Goal: Information Seeking & Learning: Learn about a topic

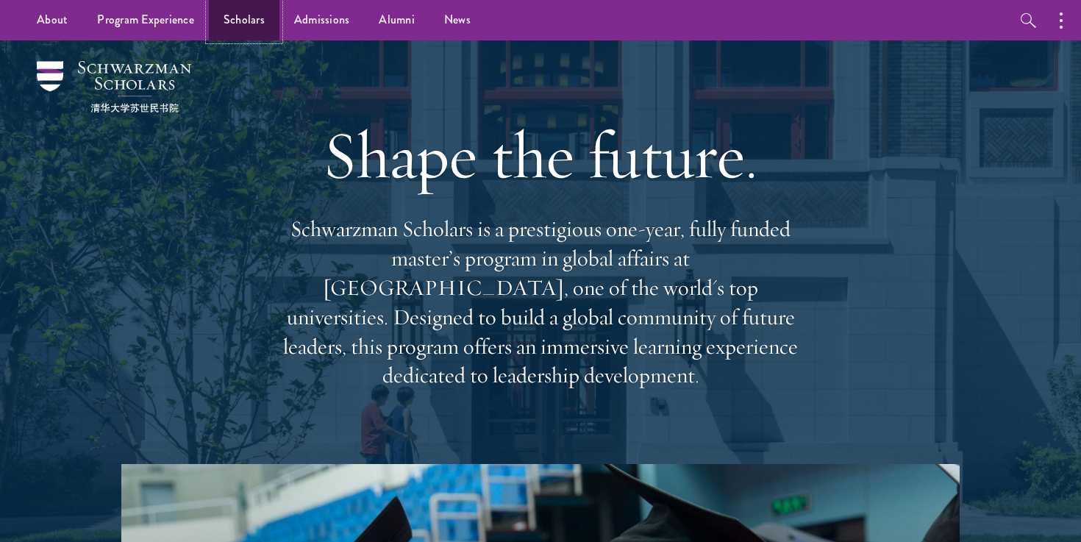
click at [237, 17] on link "Scholars" at bounding box center [244, 20] width 71 height 40
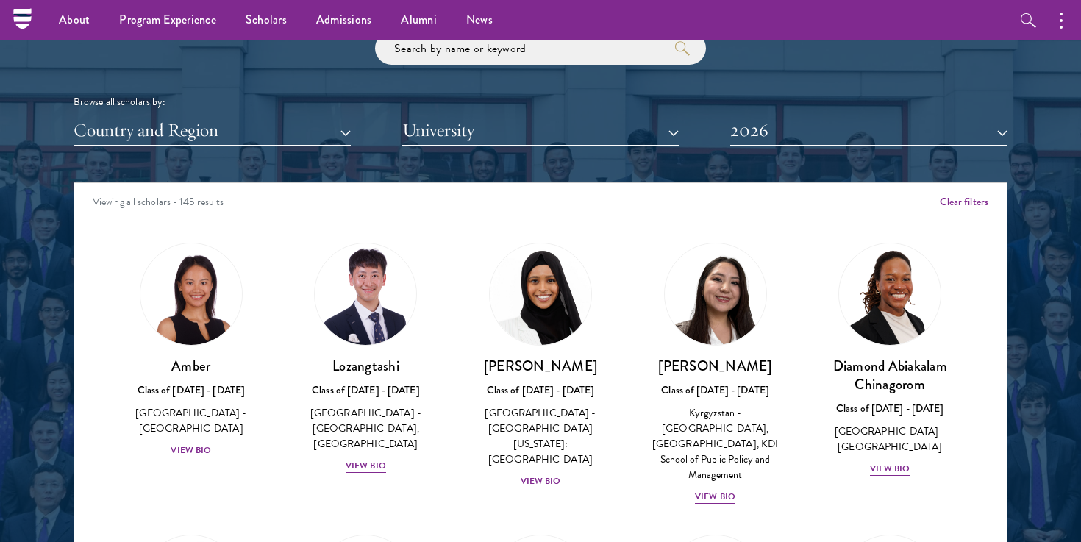
scroll to position [1760, 0]
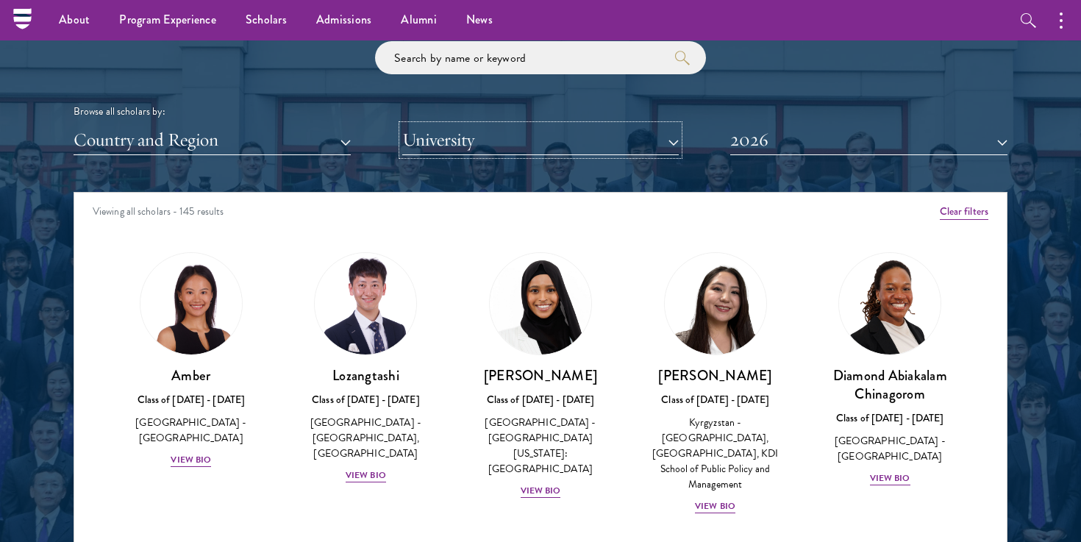
click at [529, 138] on button "University" at bounding box center [540, 140] width 277 height 30
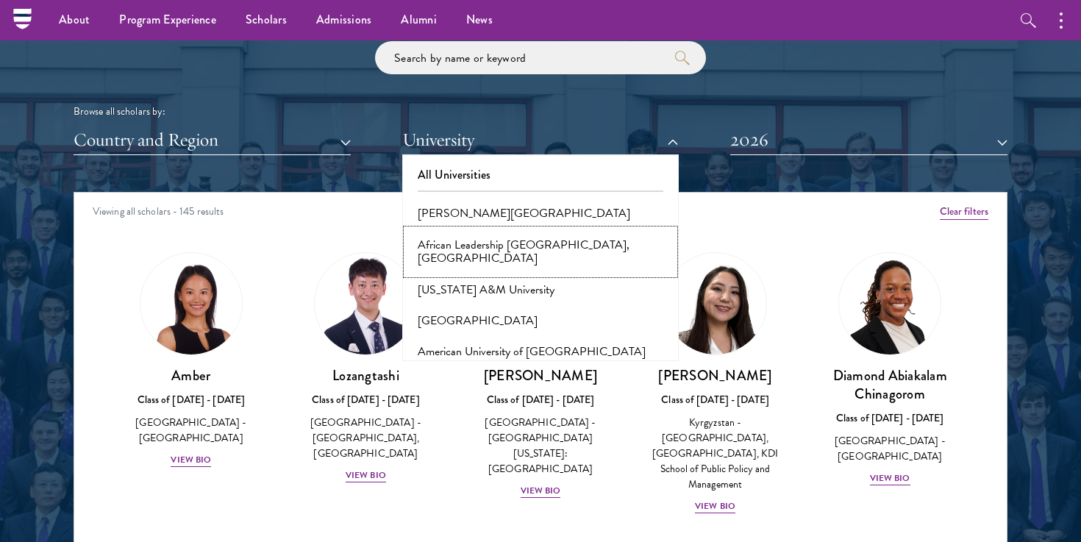
click at [486, 247] on button "African Leadership University, Rwanda" at bounding box center [541, 251] width 268 height 45
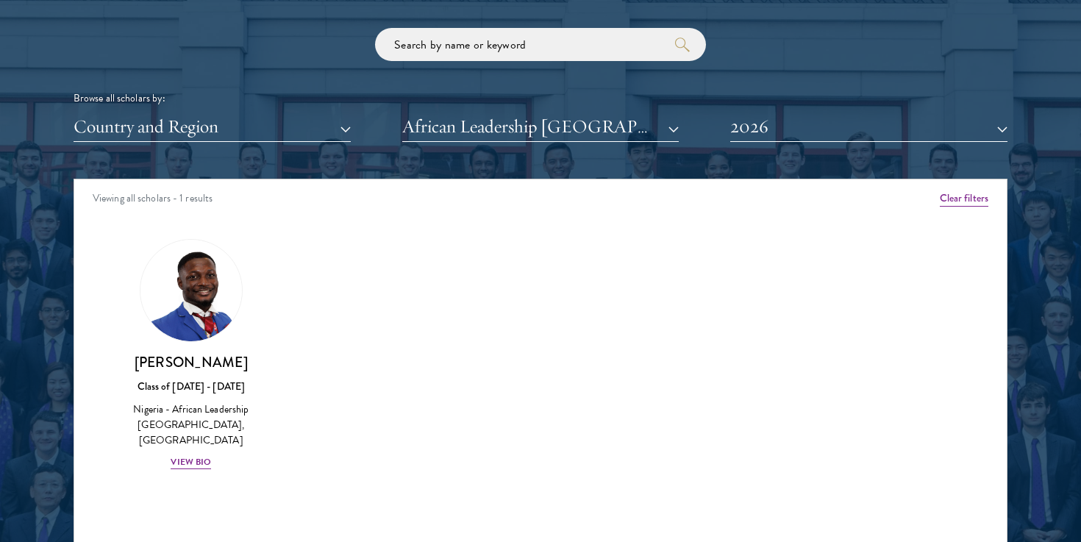
scroll to position [1782, 0]
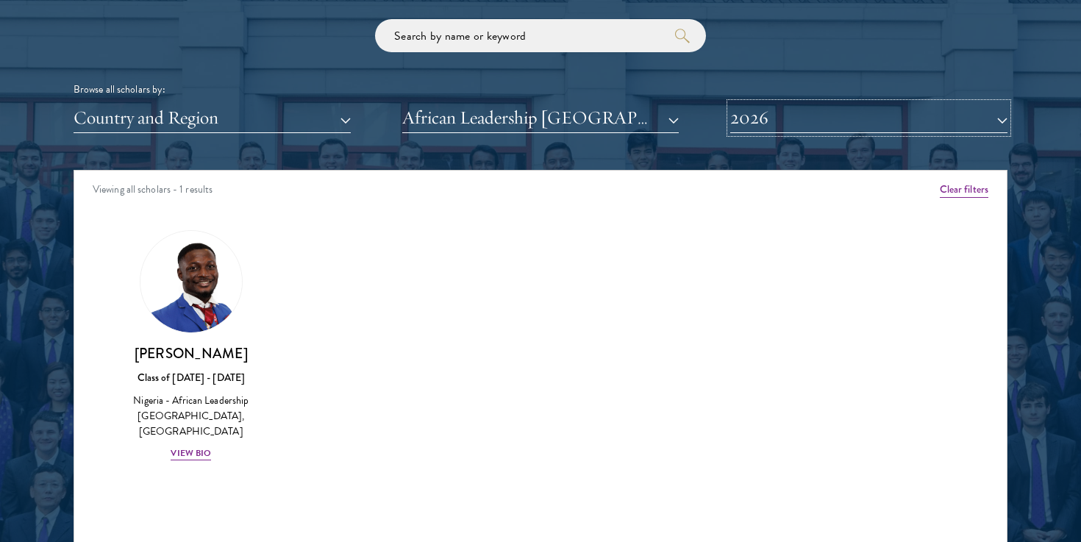
click at [799, 122] on button "2026" at bounding box center [868, 118] width 277 height 30
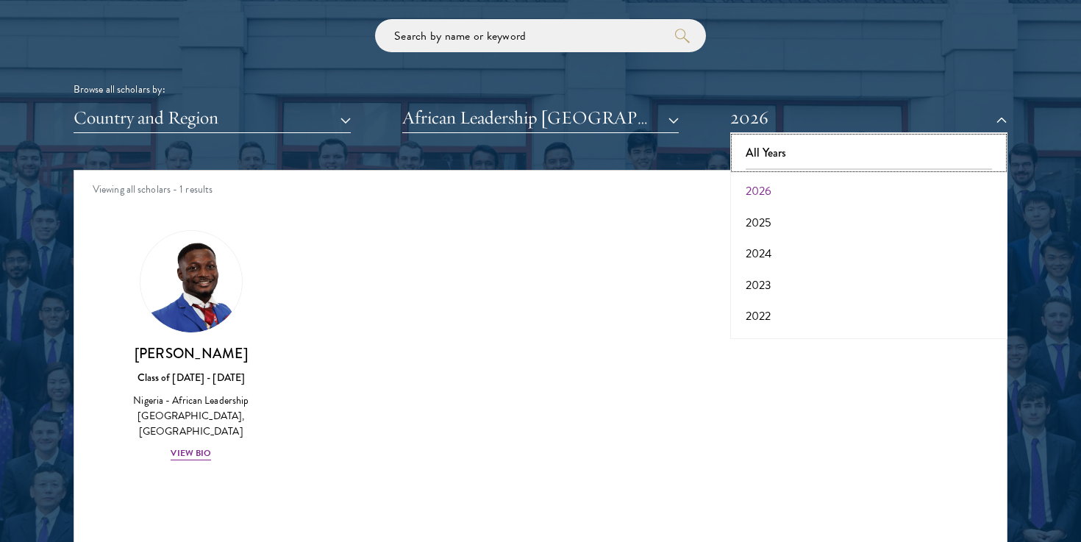
click at [769, 154] on button "All Years" at bounding box center [868, 152] width 268 height 31
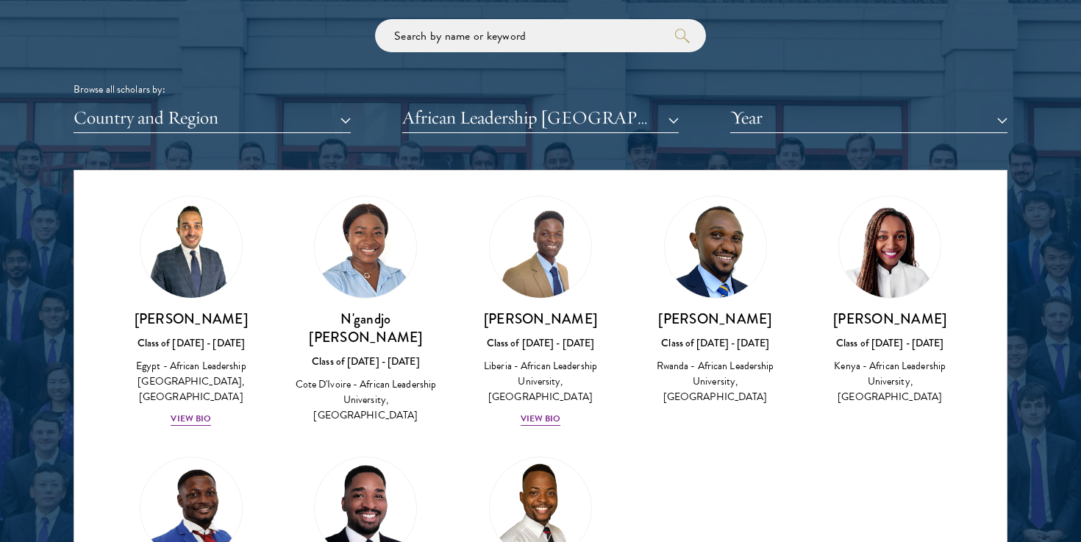
scroll to position [24, 0]
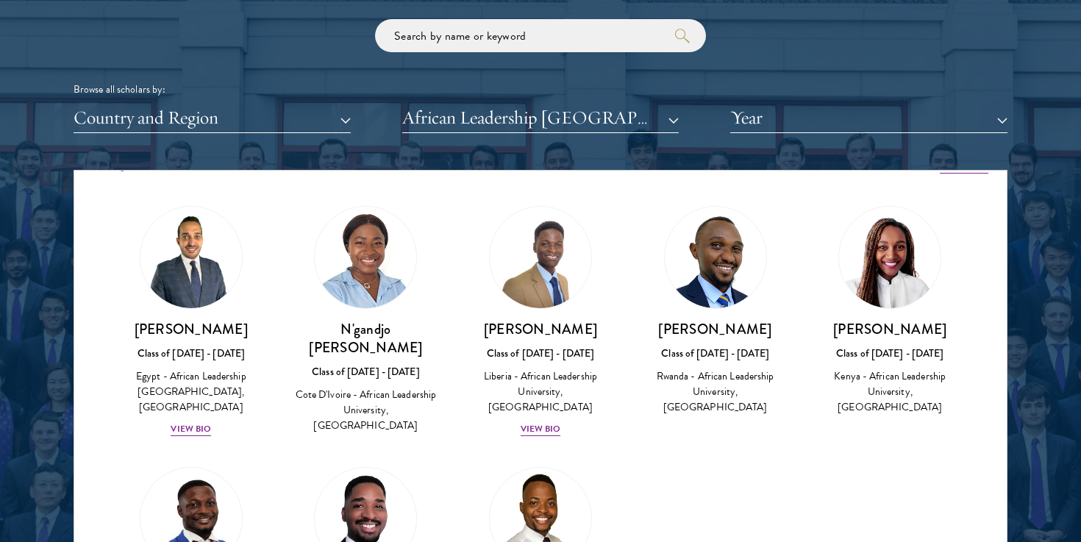
click at [726, 289] on img at bounding box center [715, 257] width 101 height 101
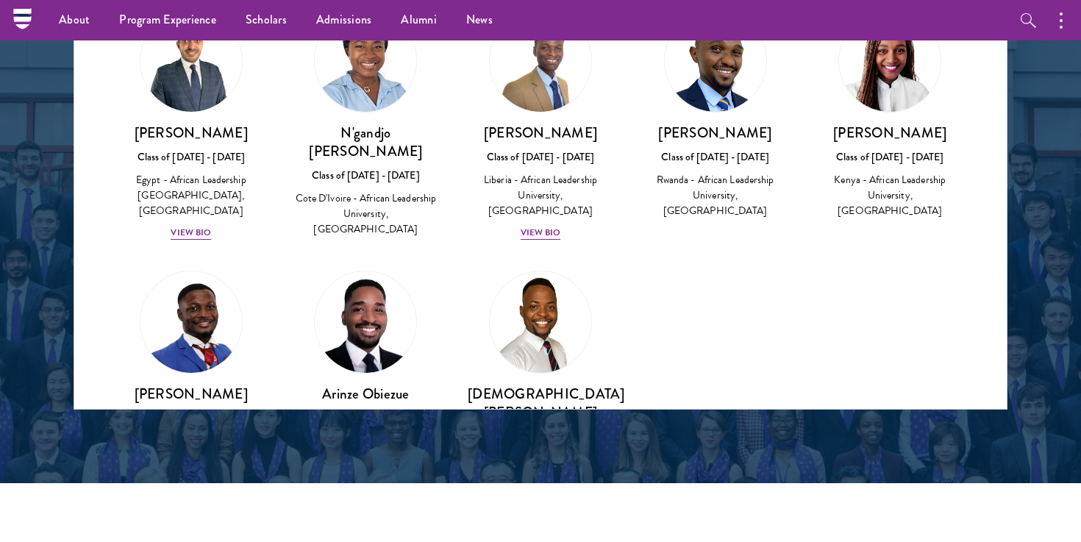
scroll to position [0, 0]
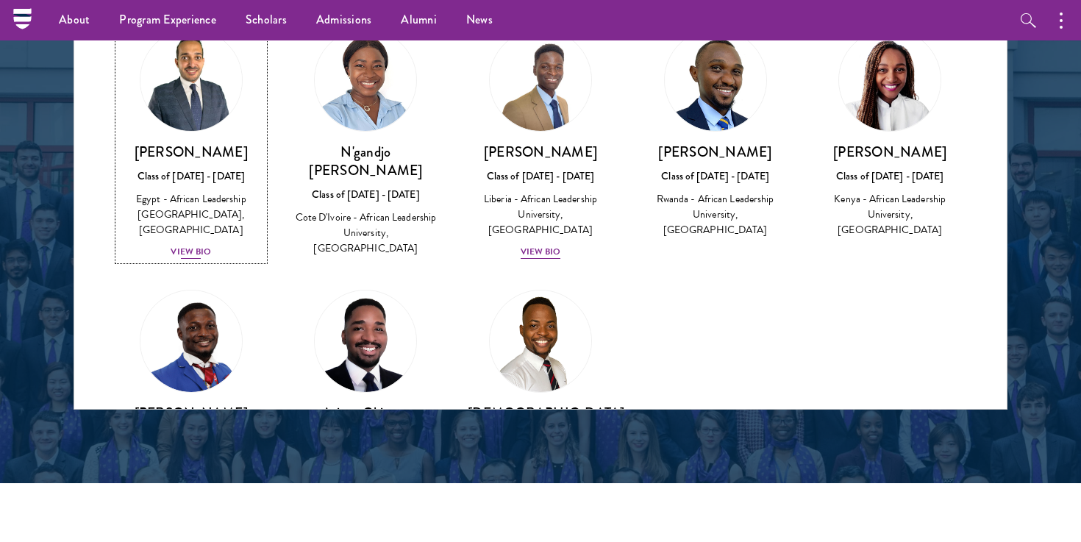
click at [187, 254] on div "View Bio" at bounding box center [191, 252] width 40 height 14
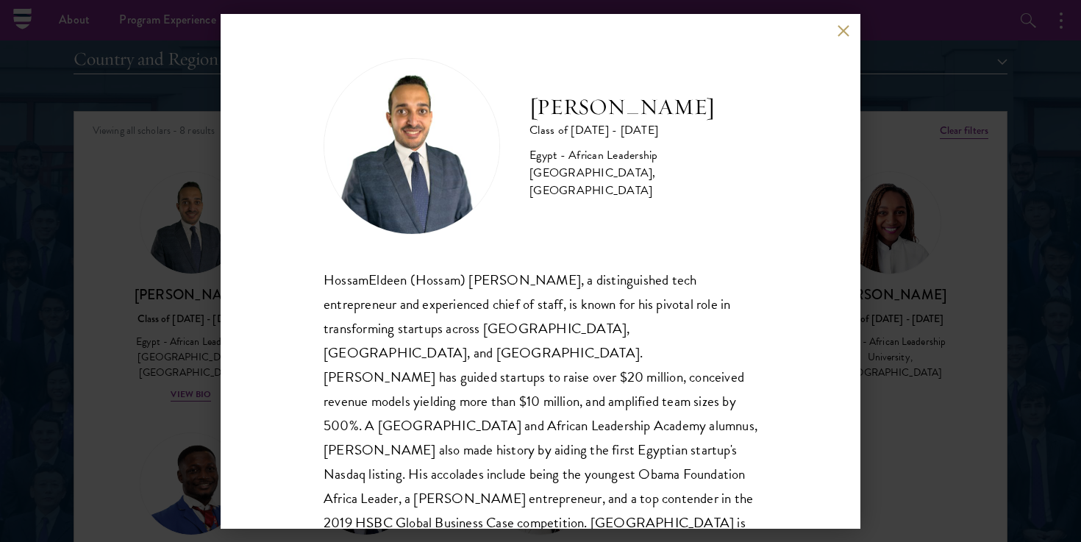
scroll to position [1684, 0]
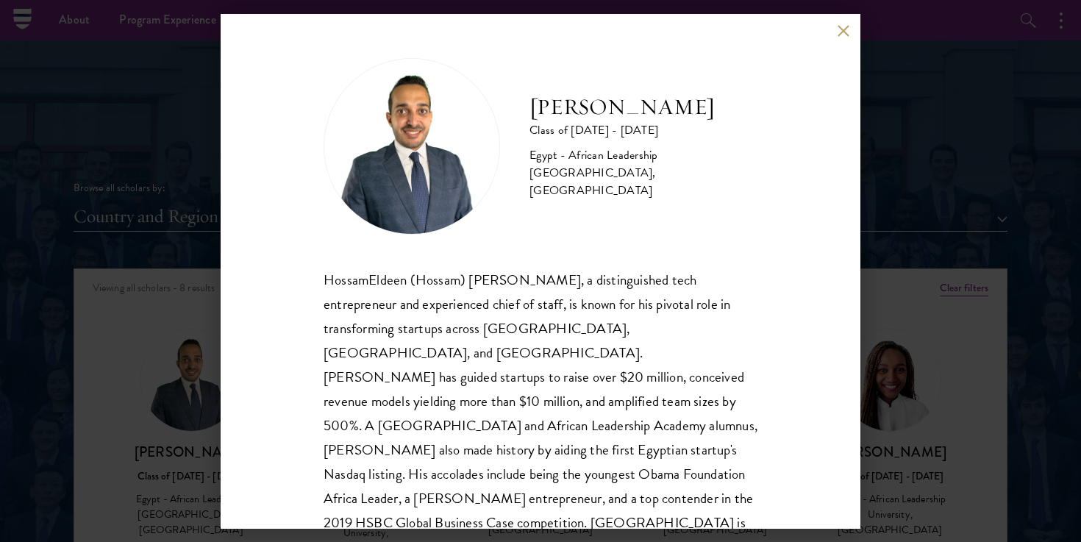
click at [840, 30] on button at bounding box center [843, 31] width 12 height 12
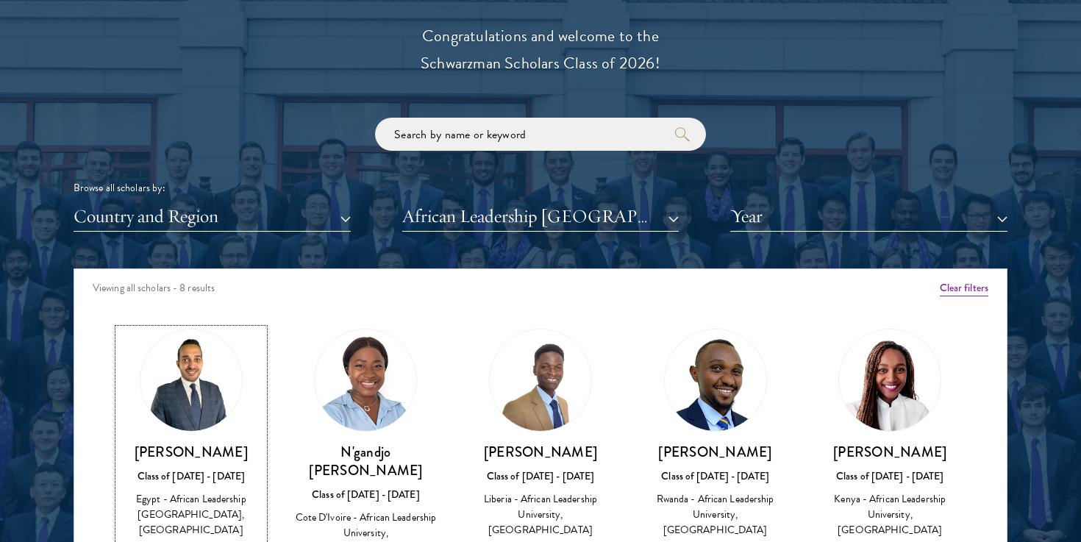
scroll to position [1705, 0]
